Goal: Check status

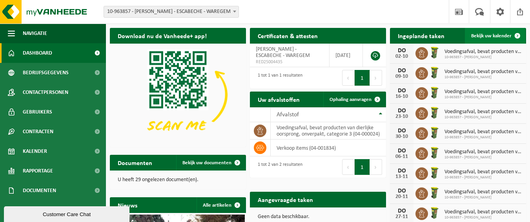
click at [495, 35] on span "Bekijk uw kalender" at bounding box center [491, 35] width 40 height 5
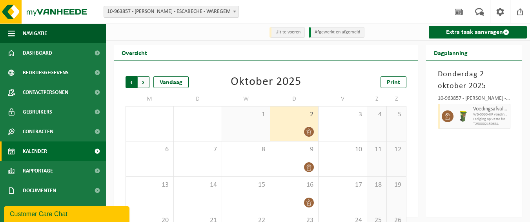
click at [144, 81] on span "Volgende" at bounding box center [144, 82] width 12 height 12
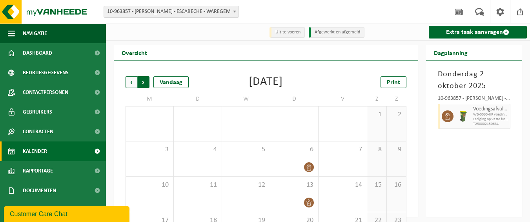
click at [130, 82] on span "Vorige" at bounding box center [132, 82] width 12 height 12
